Goal: Task Accomplishment & Management: Complete application form

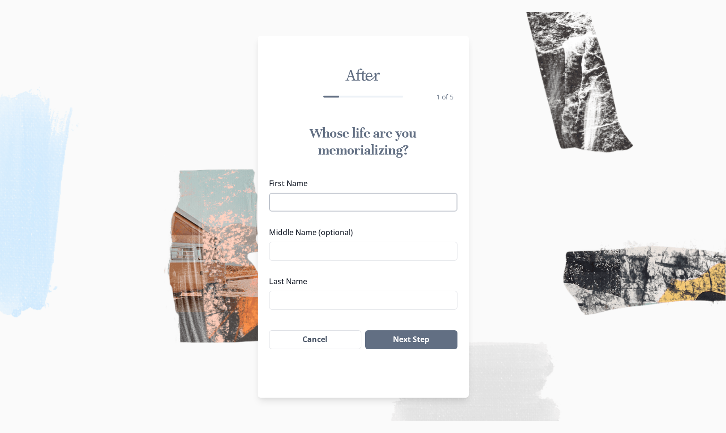
click at [300, 205] on input "First Name" at bounding box center [363, 202] width 189 height 19
type input "[PERSON_NAME]"
drag, startPoint x: 283, startPoint y: 250, endPoint x: 299, endPoint y: 256, distance: 17.4
click at [283, 250] on input "Middle Name (optional)" at bounding box center [363, 251] width 189 height 19
click at [275, 250] on input "Rabbit" at bounding box center [363, 251] width 189 height 19
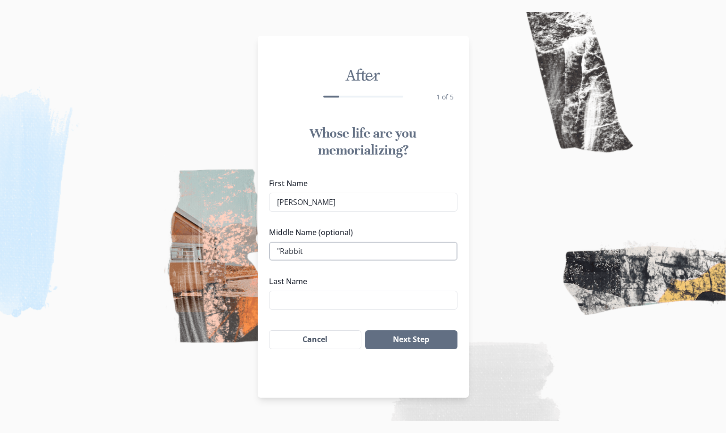
click at [304, 251] on input ""Rabbit" at bounding box center [363, 251] width 189 height 19
type input ""Rabbit""
click at [279, 297] on input "Last Name" at bounding box center [363, 300] width 189 height 19
type input "[PERSON_NAME]"
click at [408, 339] on button "Next Step" at bounding box center [411, 339] width 92 height 19
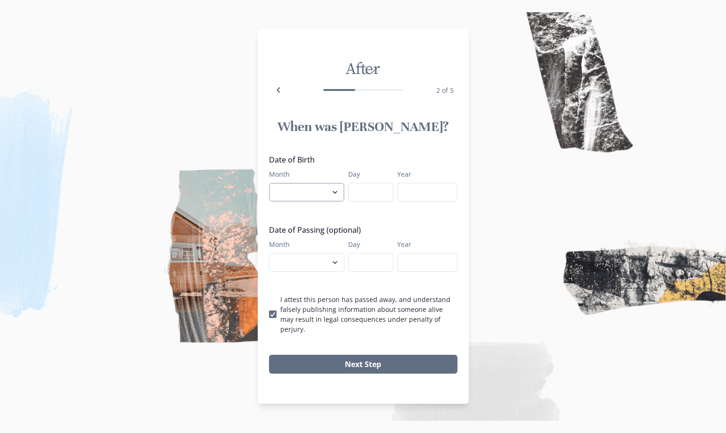
click at [338, 200] on select "January February March April May June July August September October November De…" at bounding box center [306, 192] width 75 height 19
select select "2"
click at [269, 188] on select "January February March April May June July August September October November De…" at bounding box center [306, 192] width 75 height 19
click at [371, 197] on input "Day" at bounding box center [370, 192] width 45 height 19
type input "01"
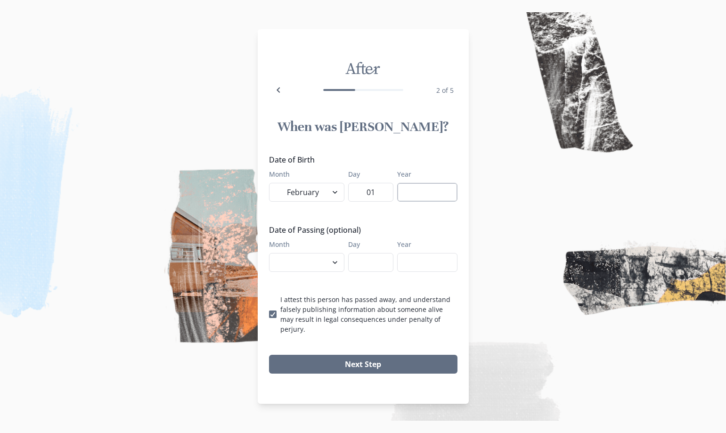
click at [409, 196] on input "Year" at bounding box center [427, 192] width 60 height 19
type input "1957"
click at [335, 268] on select "January February March April May June July August September October November De…" at bounding box center [306, 262] width 75 height 19
select select "10"
click at [269, 258] on select "January February March April May June July August September October November De…" at bounding box center [306, 262] width 75 height 19
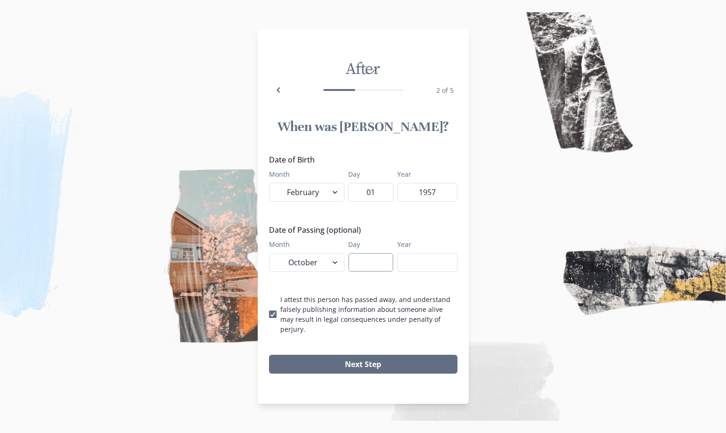
click at [372, 267] on input "Day" at bounding box center [370, 262] width 45 height 19
type input "02"
click at [416, 265] on input "Year" at bounding box center [427, 262] width 60 height 19
type input "2025"
click at [365, 356] on button "Next Step" at bounding box center [363, 364] width 189 height 19
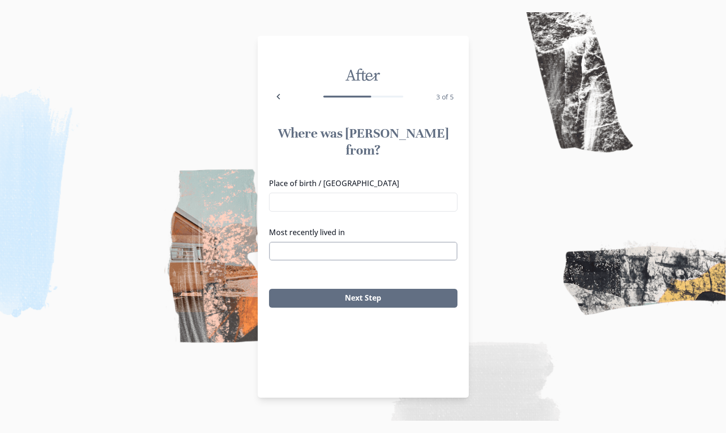
click at [282, 242] on input "Most recently lived in" at bounding box center [363, 251] width 189 height 19
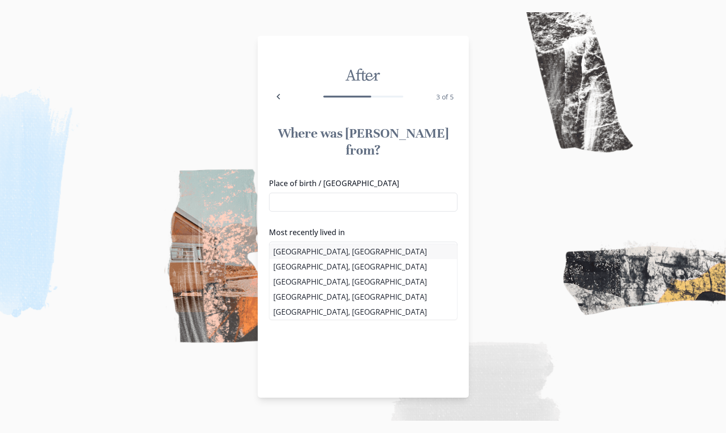
click at [318, 249] on div "Place of birth / Hometown Most recently lived in [GEOGRAPHIC_DATA], [GEOGRAPHIC…" at bounding box center [363, 223] width 189 height 91
click at [344, 249] on li "[GEOGRAPHIC_DATA], [GEOGRAPHIC_DATA]" at bounding box center [364, 251] width 188 height 15
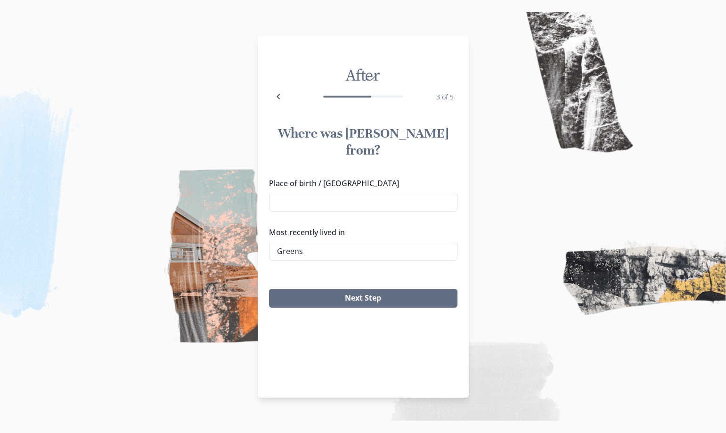
type input "[GEOGRAPHIC_DATA], [GEOGRAPHIC_DATA]"
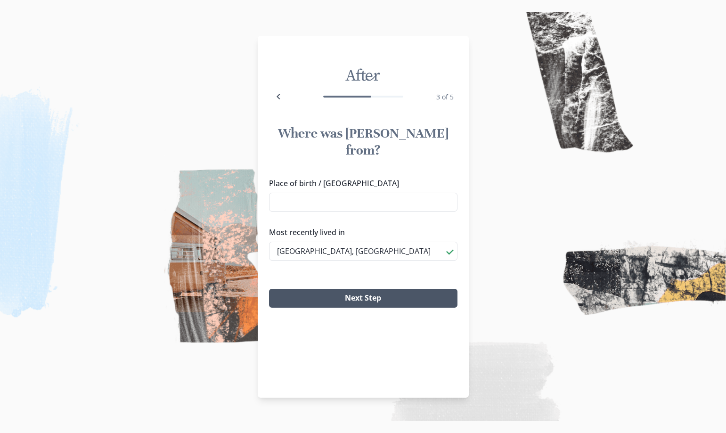
click at [368, 289] on button "Next Step" at bounding box center [363, 298] width 189 height 19
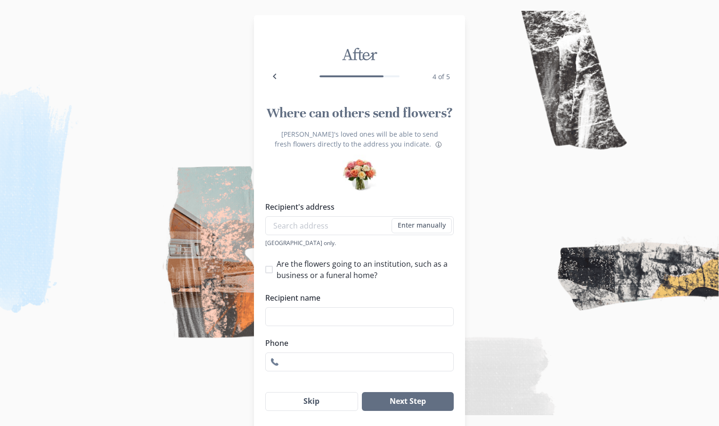
scroll to position [30, 0]
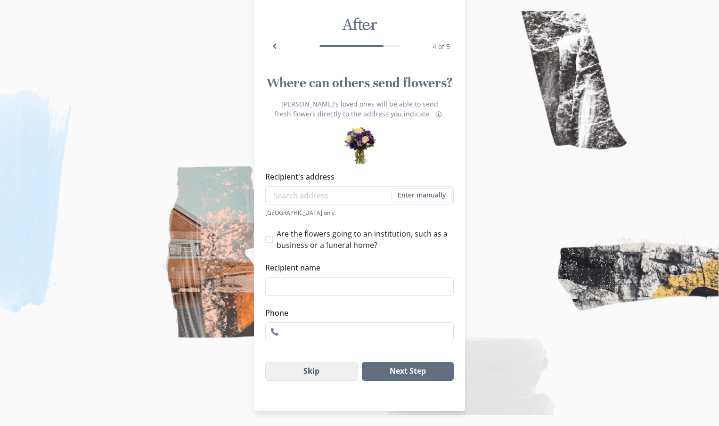
click at [305, 369] on button "Skip" at bounding box center [311, 371] width 93 height 19
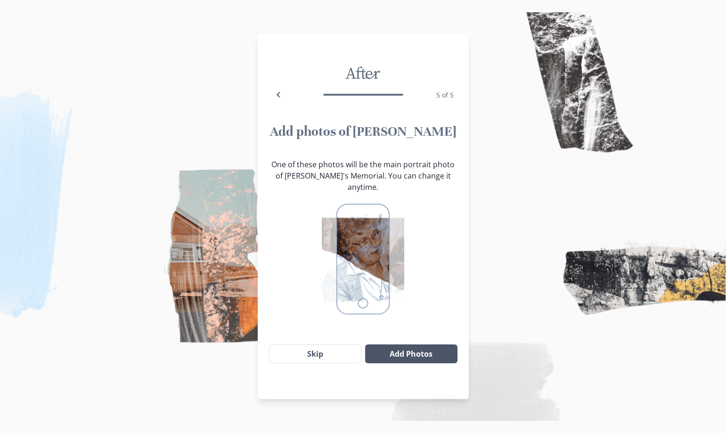
click at [404, 345] on button "Add Photos" at bounding box center [411, 354] width 92 height 19
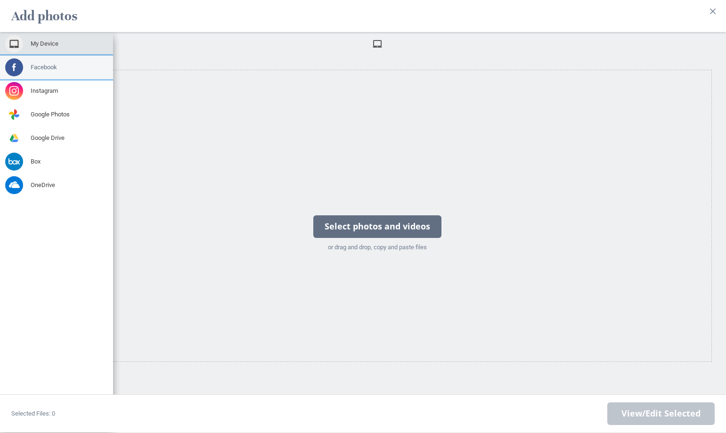
click at [55, 66] on span "Facebook" at bounding box center [44, 67] width 26 height 8
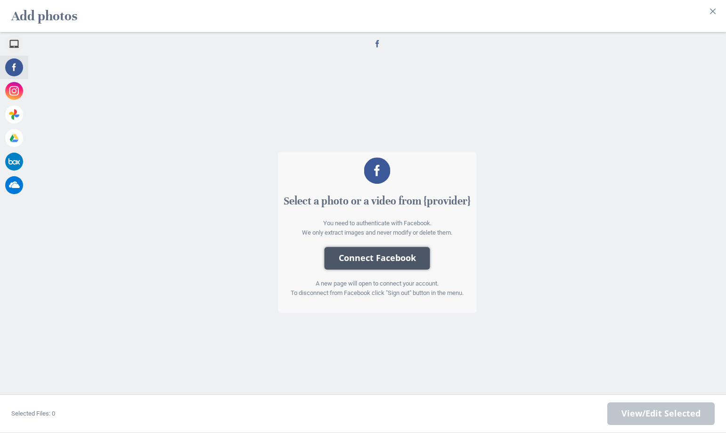
click at [379, 257] on button "Connect Facebook" at bounding box center [378, 258] width 106 height 23
click at [392, 256] on button "Connect Facebook" at bounding box center [378, 258] width 106 height 23
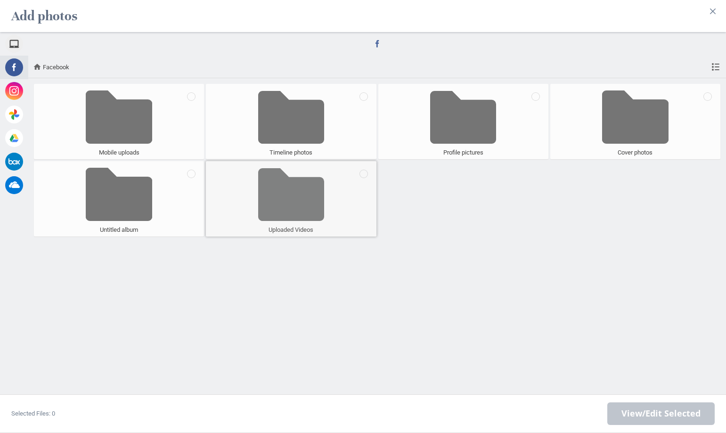
click at [290, 202] on span at bounding box center [291, 195] width 66 height 62
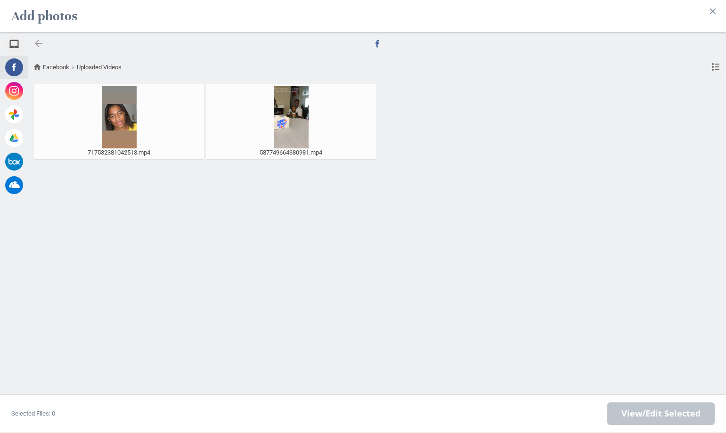
click at [38, 41] on div at bounding box center [38, 43] width 11 height 11
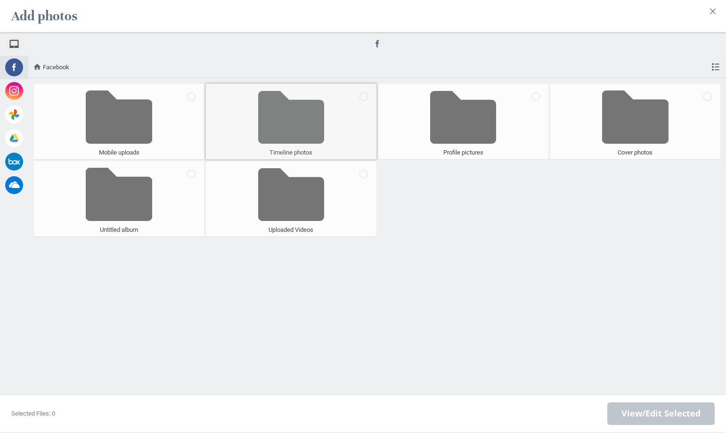
click at [288, 129] on span at bounding box center [291, 117] width 66 height 62
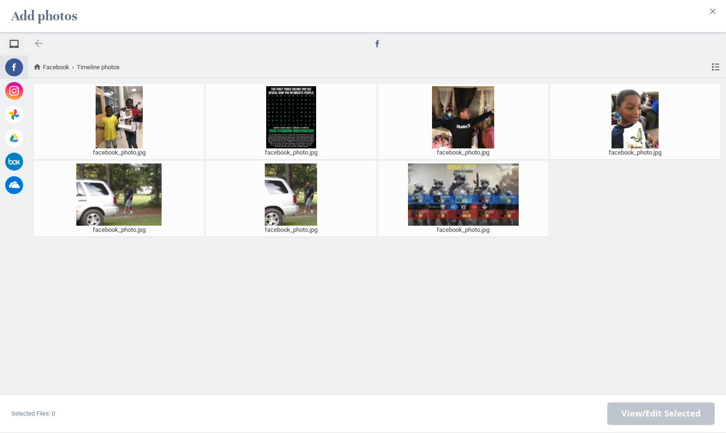
click at [37, 42] on div at bounding box center [38, 43] width 11 height 11
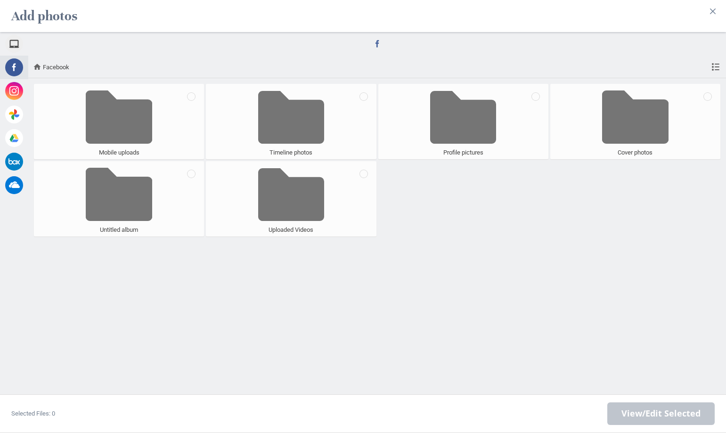
click at [712, 65] on span at bounding box center [717, 67] width 10 height 8
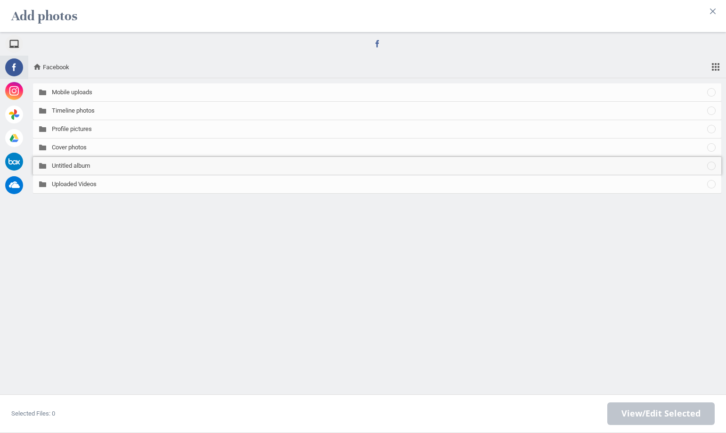
click at [99, 161] on div "Untitled album" at bounding box center [377, 166] width 689 height 18
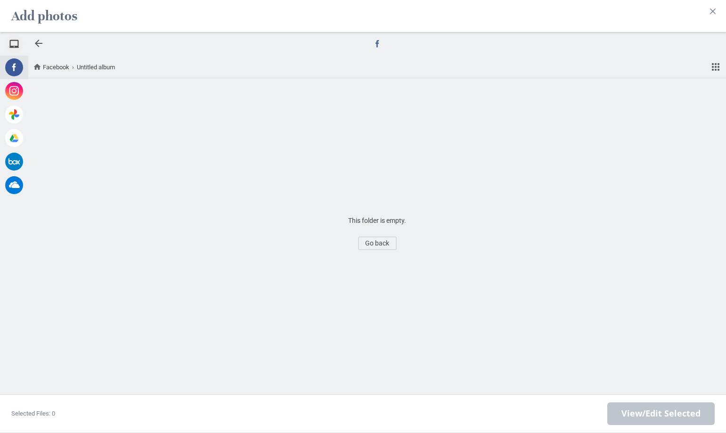
click at [372, 242] on span "Go back" at bounding box center [377, 243] width 38 height 13
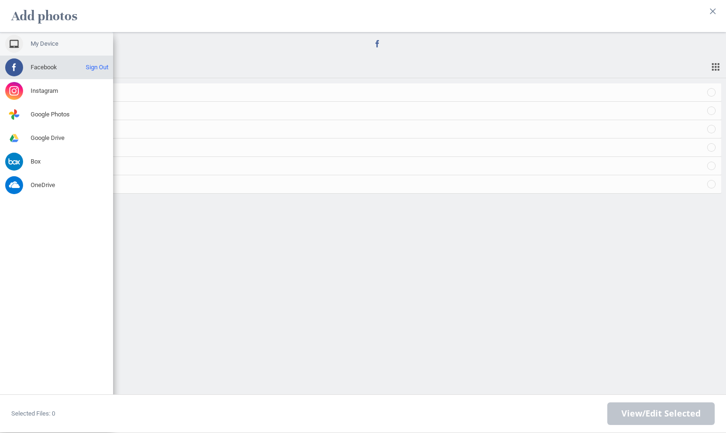
click at [17, 40] on span at bounding box center [14, 44] width 18 height 18
